Goal: Task Accomplishment & Management: Manage account settings

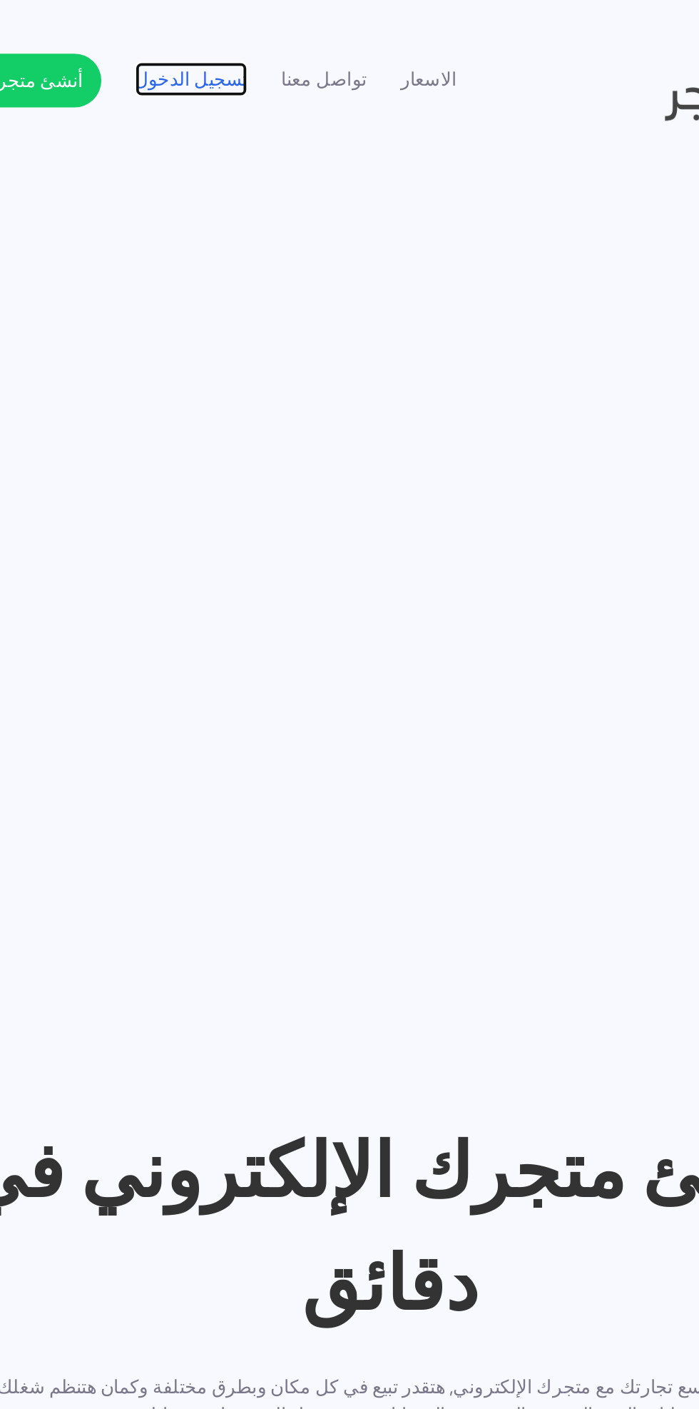
click at [248, 36] on link "تسجيل الدخول" at bounding box center [244, 42] width 60 height 15
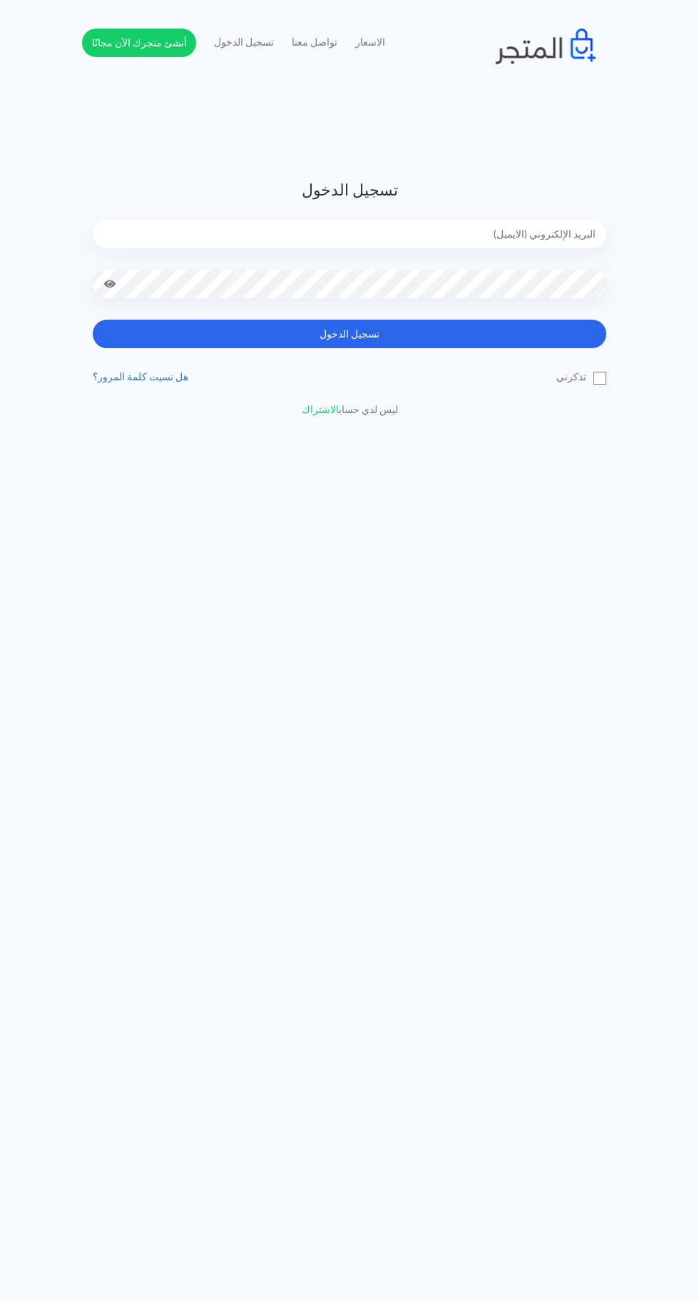
type input "[EMAIL_ADDRESS][DOMAIN_NAME]"
click at [93, 320] on button "تسجيل الدخول" at bounding box center [350, 334] width 514 height 29
click at [600, 378] on label "تذكرني" at bounding box center [582, 377] width 50 height 15
click at [600, 378] on input "تذكرني" at bounding box center [601, 374] width 9 height 9
checkbox input "true"
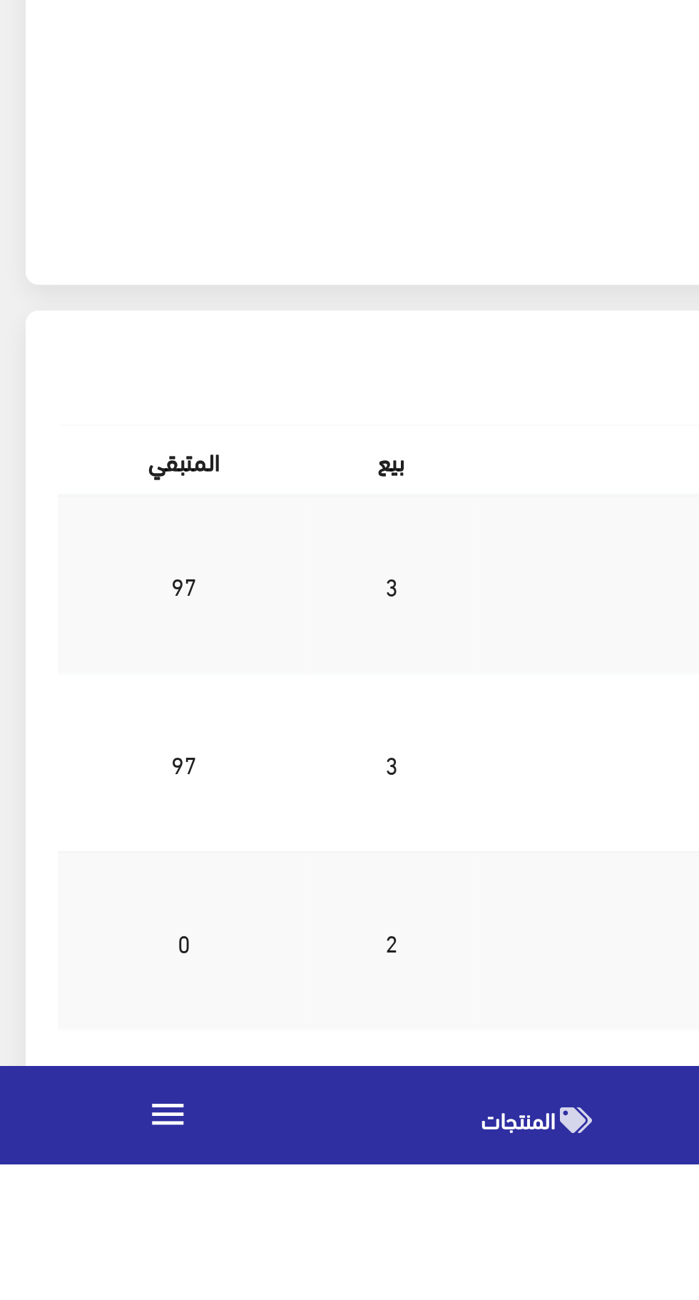
scroll to position [295, 0]
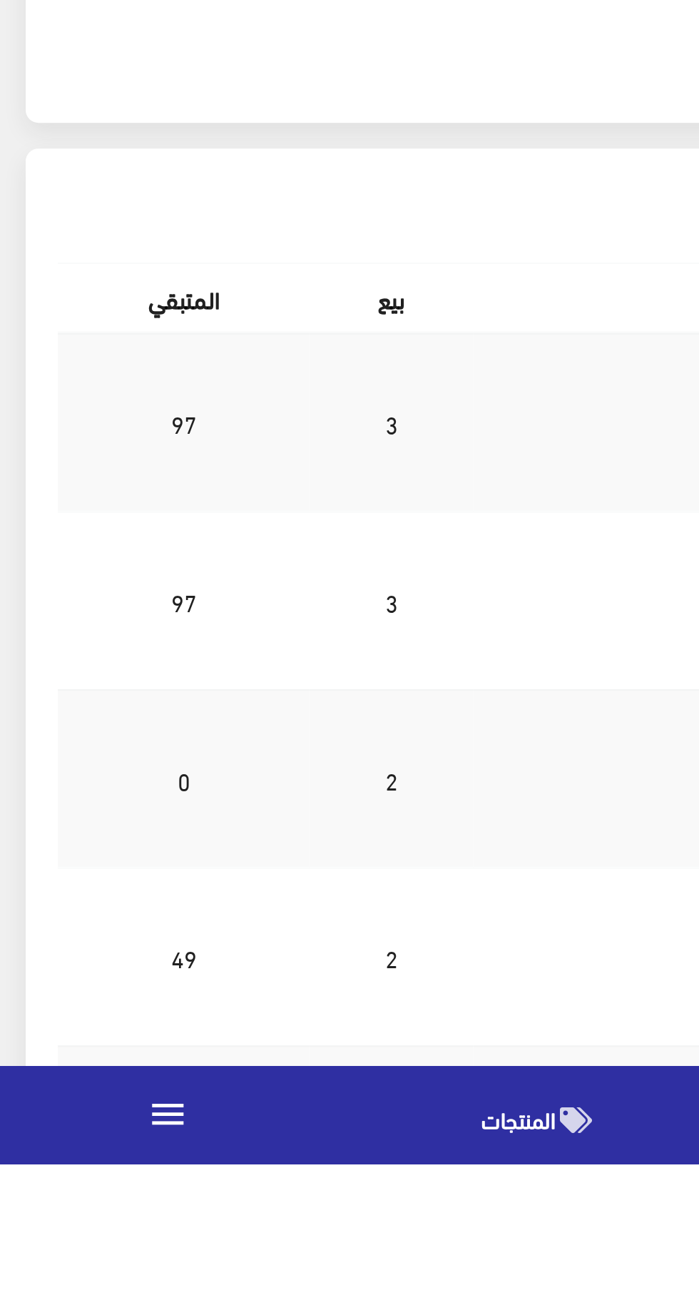
click at [243, 1289] on span "المنتجات" at bounding box center [230, 1280] width 33 height 18
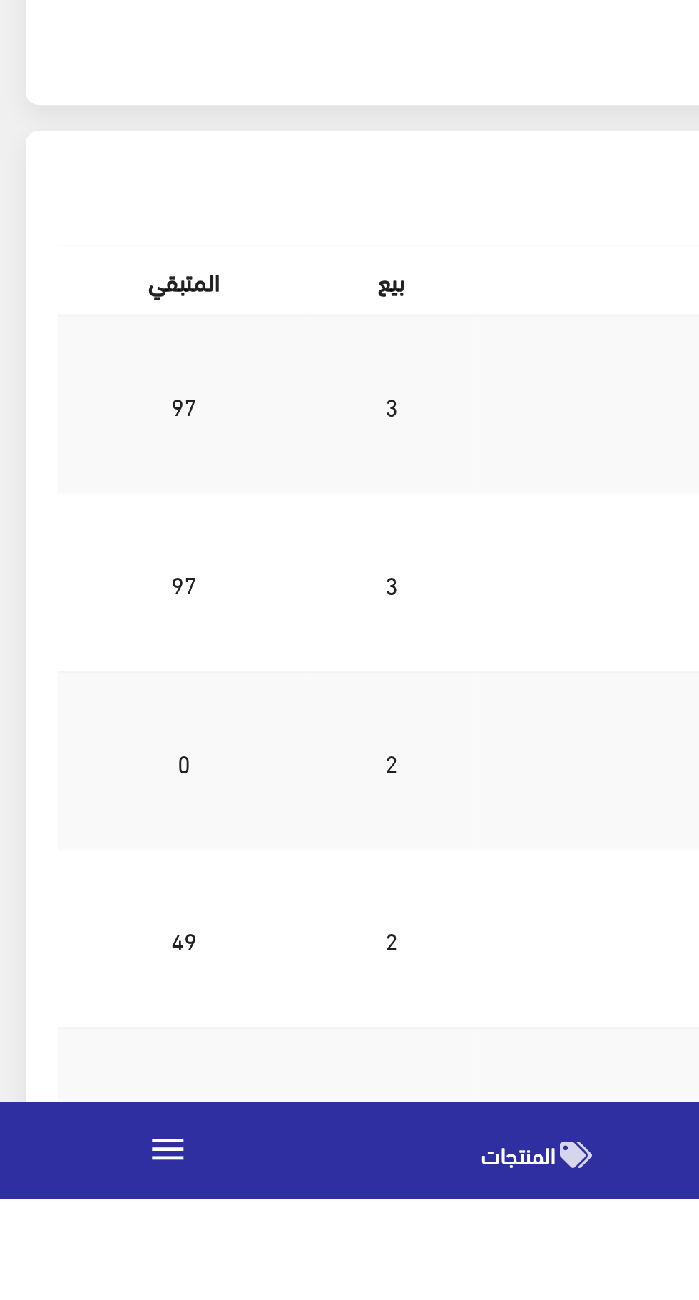
scroll to position [400, 0]
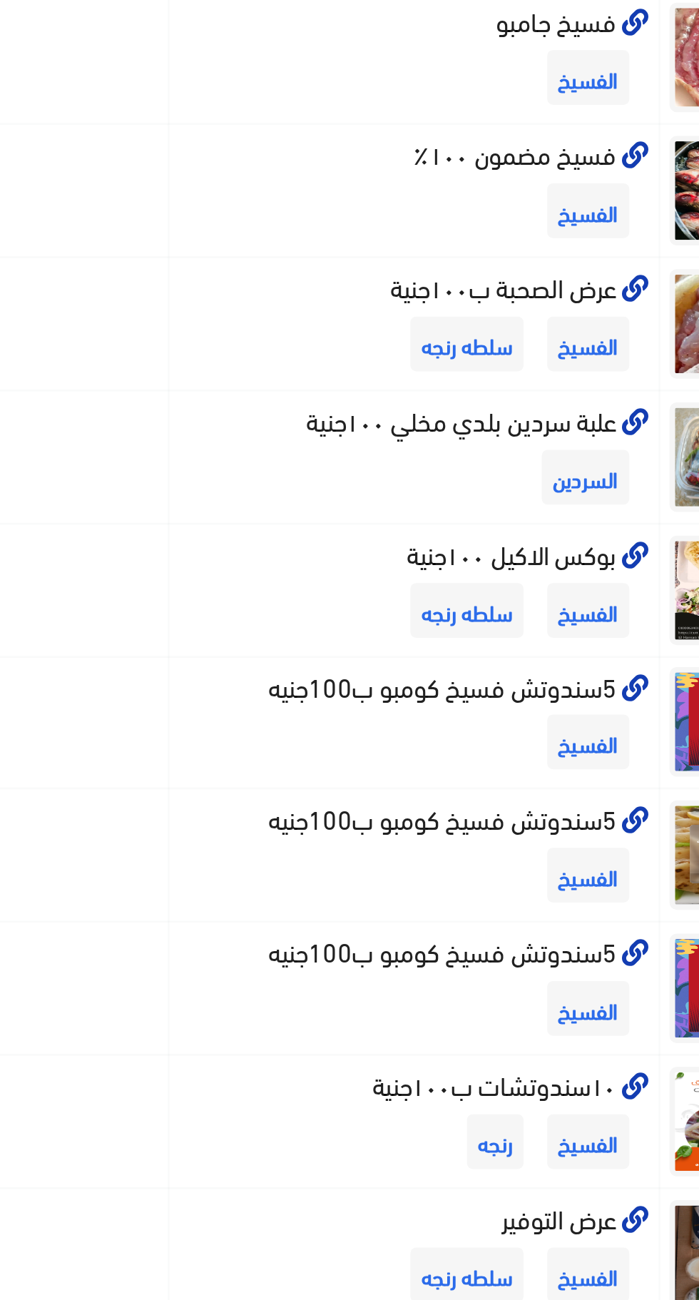
click at [592, 751] on icon at bounding box center [588, 748] width 11 height 11
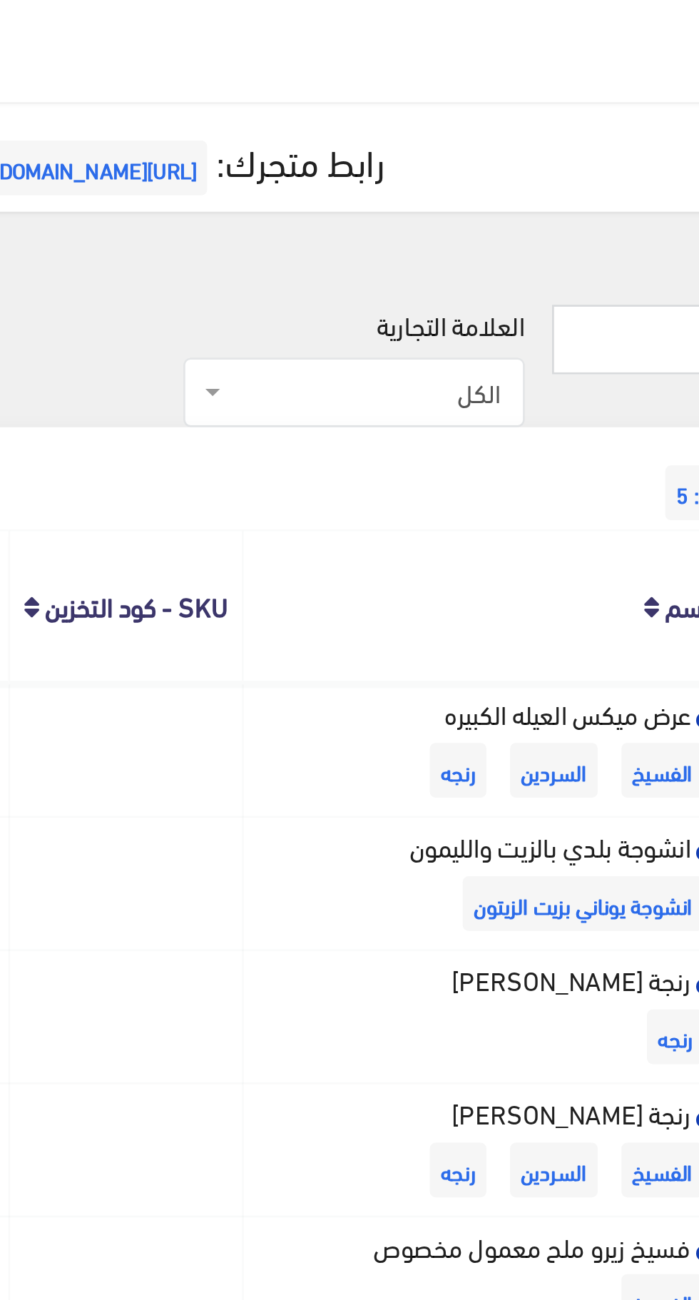
click at [382, 157] on span "الكل" at bounding box center [448, 153] width 133 height 27
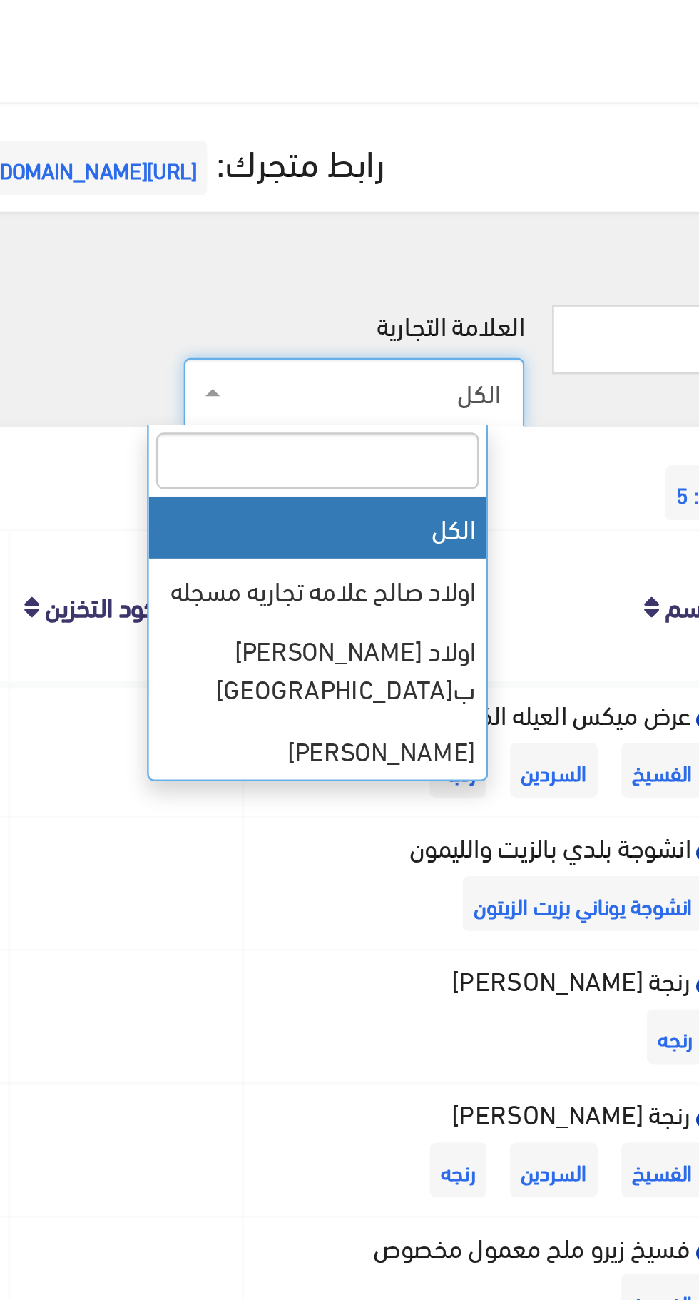
click at [524, 87] on div "اشتراكك رابط متجرك: https://fskhany-aolad-salh.almatjar.store" at bounding box center [350, 73] width 688 height 44
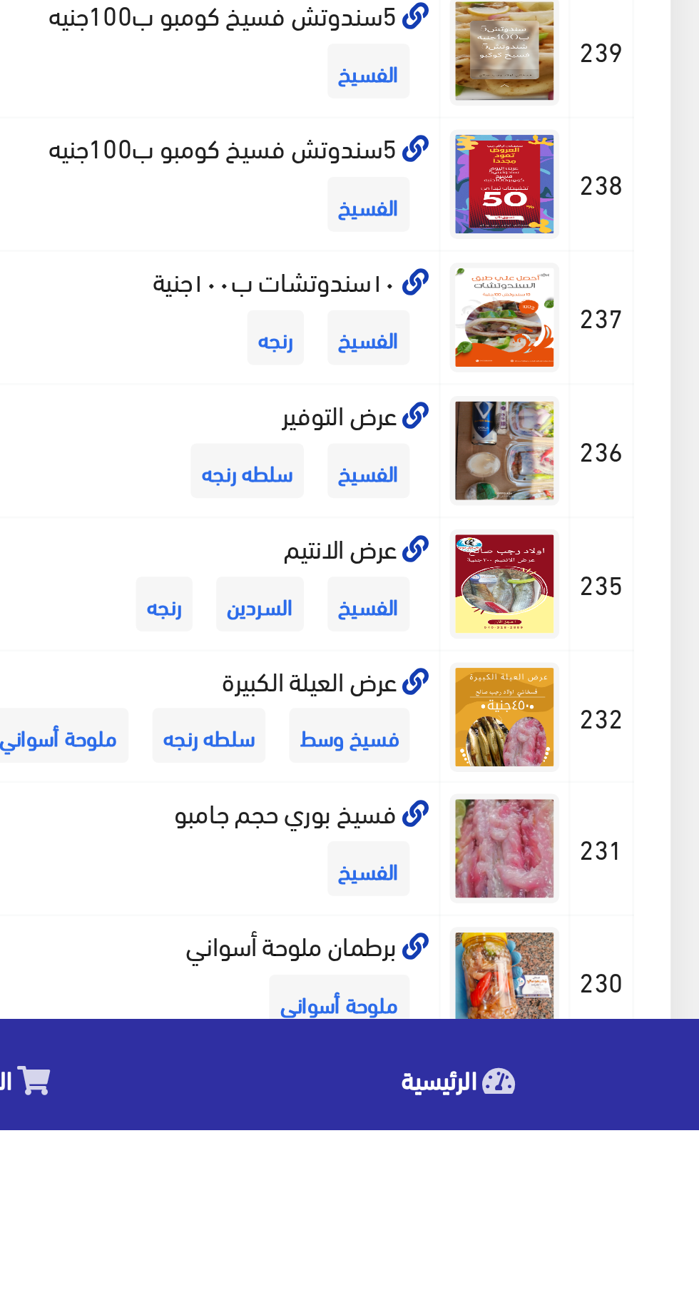
scroll to position [61, 0]
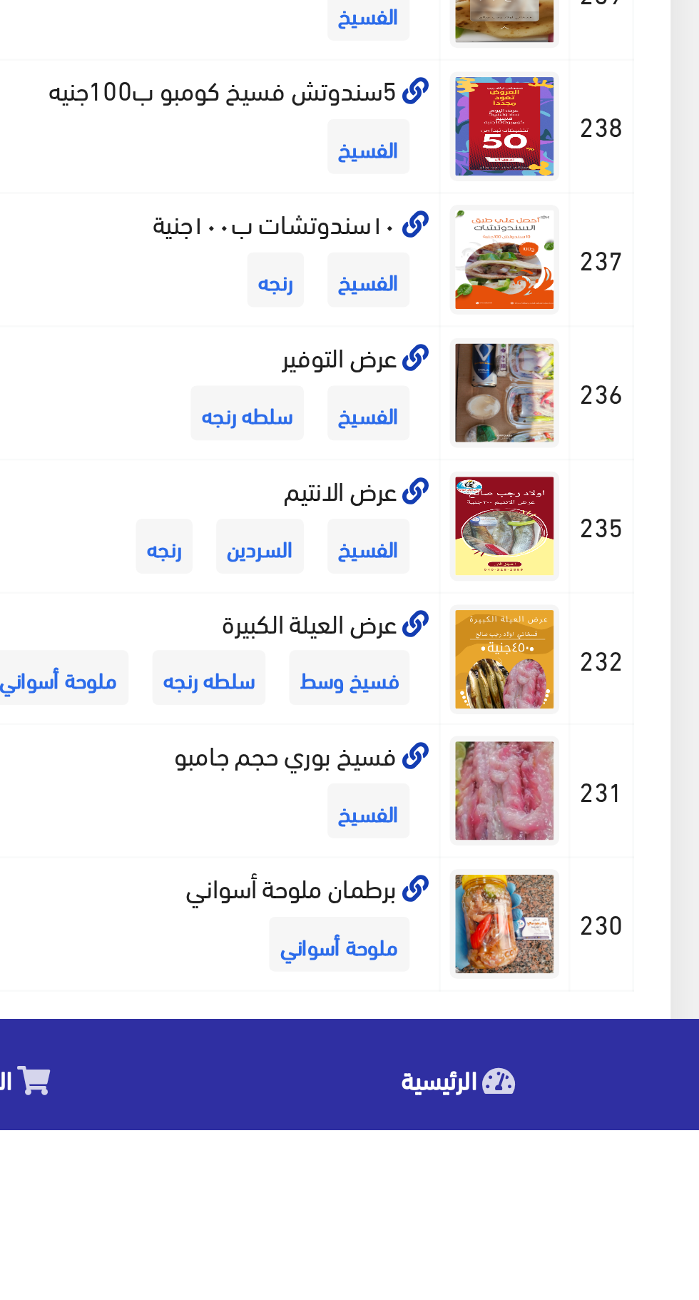
click at [689, 1211] on div "131 شحن مجاني: 5 المنتج الإسم" at bounding box center [350, 729] width 688 height 1247
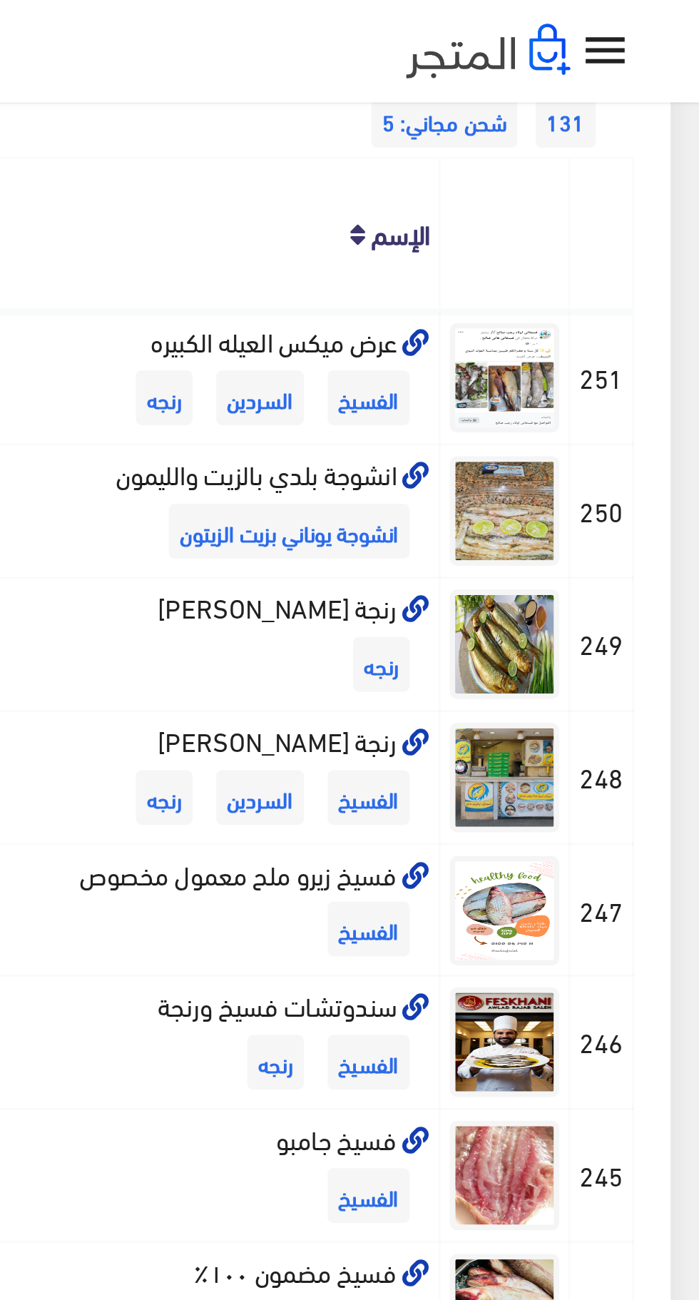
scroll to position [0, 0]
